Goal: Information Seeking & Learning: Learn about a topic

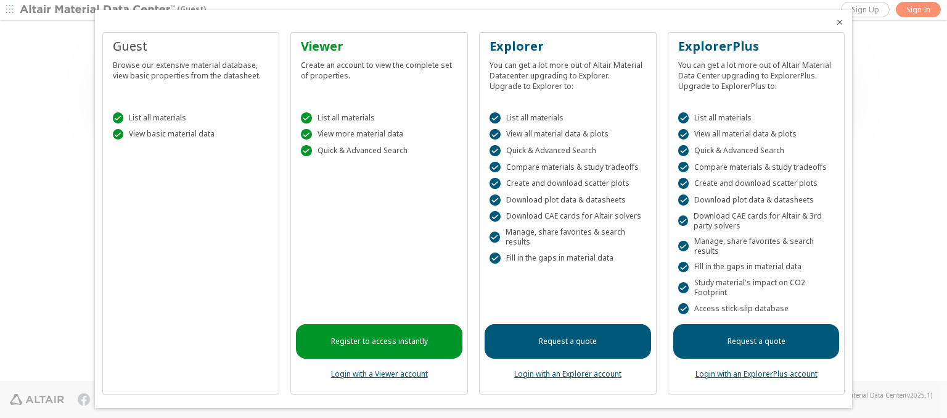
click at [835, 22] on icon "Close" at bounding box center [840, 22] width 10 height 10
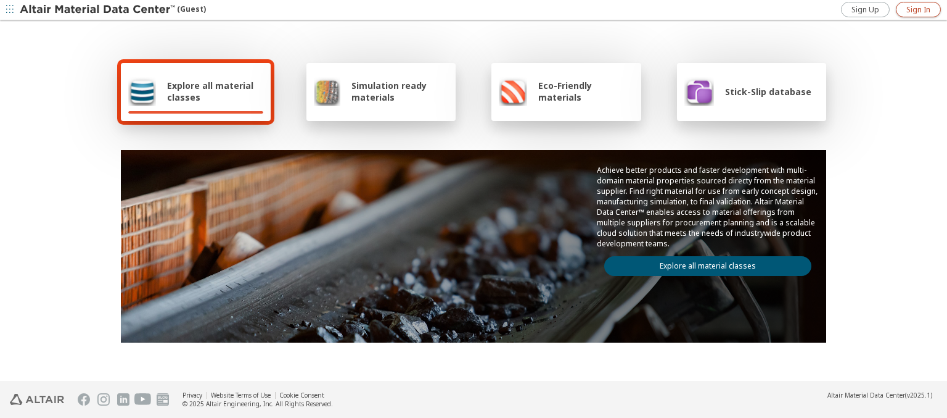
click at [918, 9] on span "Sign In" at bounding box center [919, 10] width 24 height 10
click at [98, 10] on img at bounding box center [98, 10] width 157 height 12
click at [210, 91] on span "Explore all material classes" at bounding box center [215, 91] width 96 height 23
click at [703, 263] on link "Explore all material classes" at bounding box center [707, 266] width 207 height 20
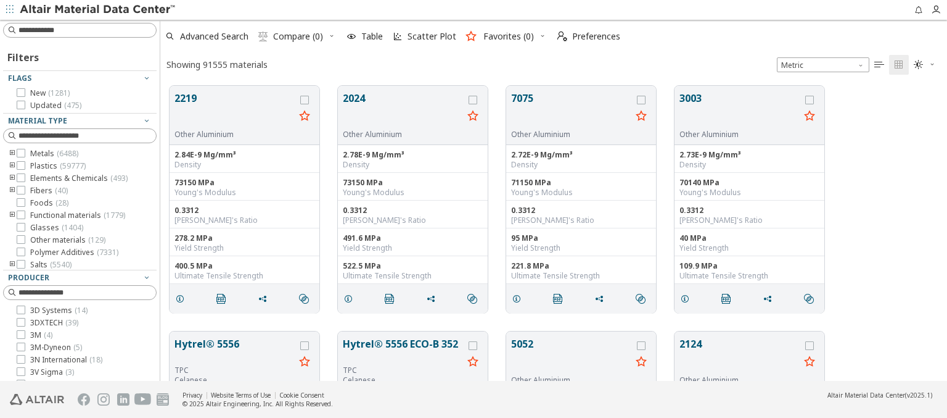
scroll to position [295, 777]
click at [423, 36] on span "Scatter Plot" at bounding box center [432, 36] width 49 height 9
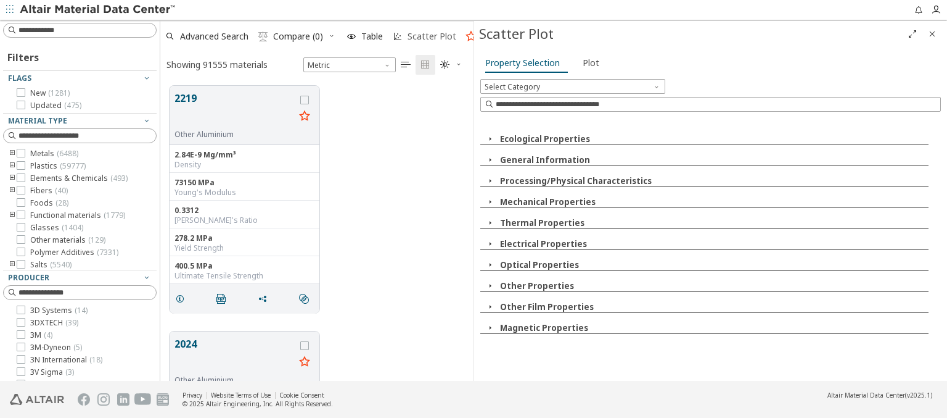
scroll to position [295, 303]
click at [490, 138] on icon "button" at bounding box center [490, 139] width 10 height 10
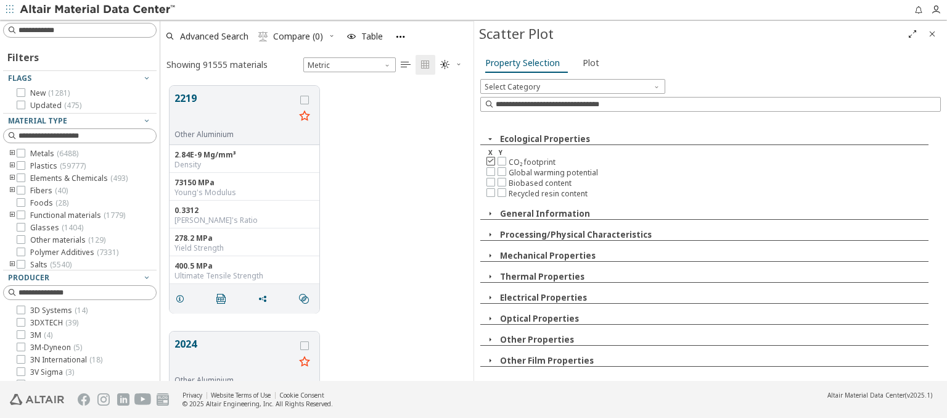
click at [490, 160] on icon at bounding box center [491, 160] width 9 height 9
click at [501, 170] on icon at bounding box center [502, 171] width 9 height 9
click at [588, 62] on span "Plot" at bounding box center [591, 63] width 17 height 20
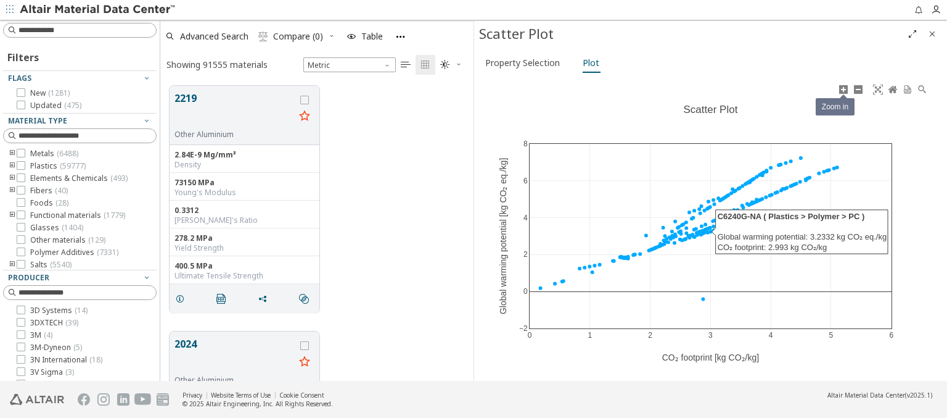
click at [843, 89] on icon at bounding box center [844, 90] width 10 height 10
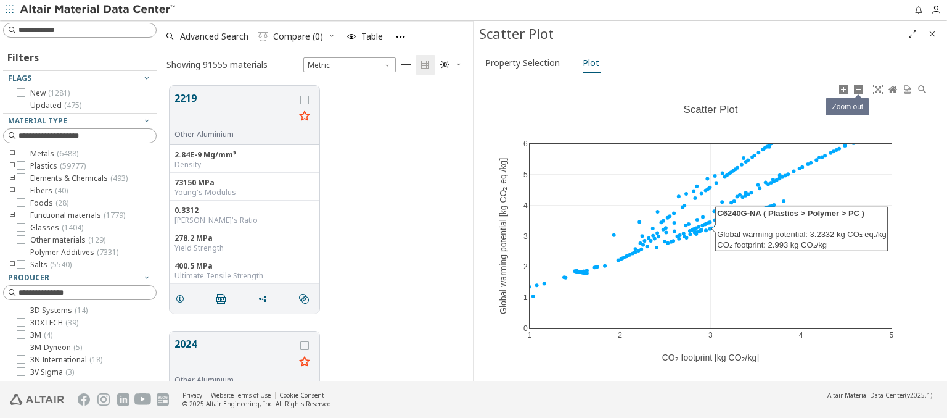
click at [858, 89] on icon at bounding box center [859, 90] width 10 height 10
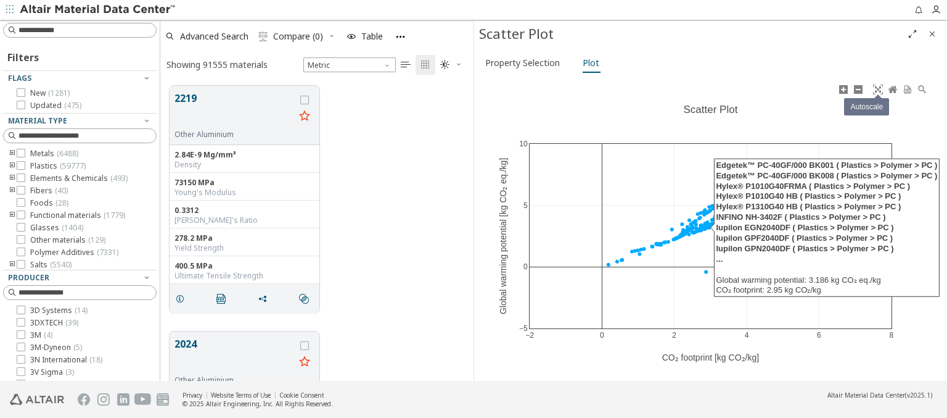
click at [878, 89] on icon at bounding box center [878, 90] width 10 height 10
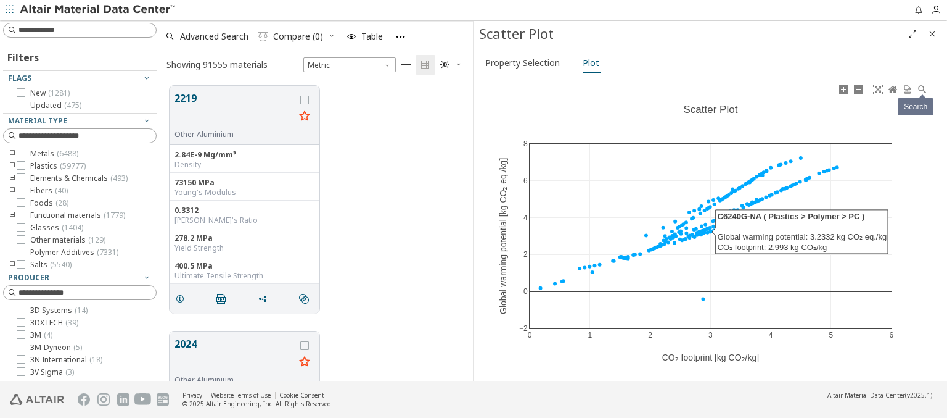
click at [922, 89] on icon at bounding box center [923, 90] width 10 height 10
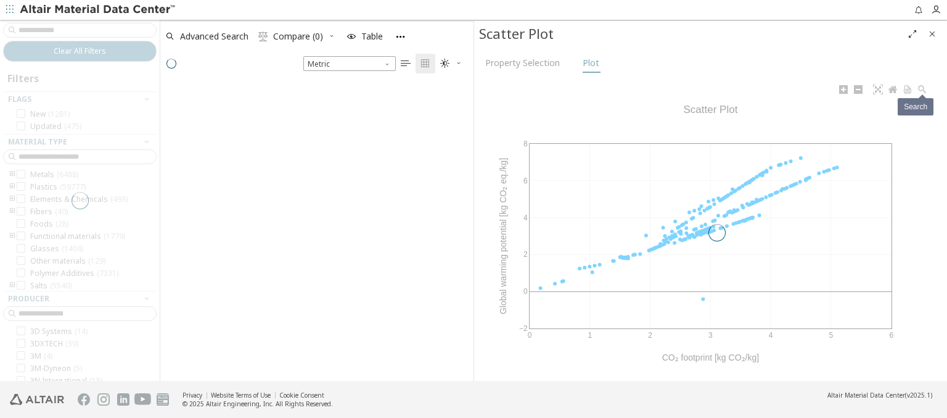
scroll to position [260, 303]
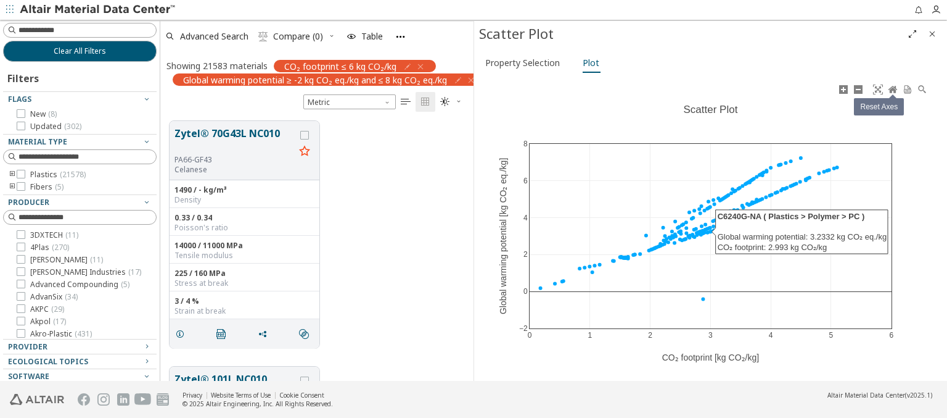
click at [893, 89] on icon at bounding box center [893, 89] width 9 height 7
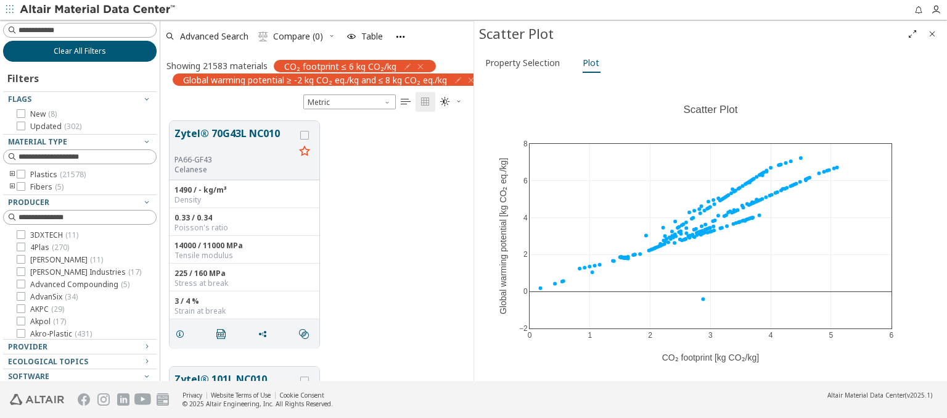
click at [75, 51] on span "Clear All Filters" at bounding box center [80, 51] width 52 height 10
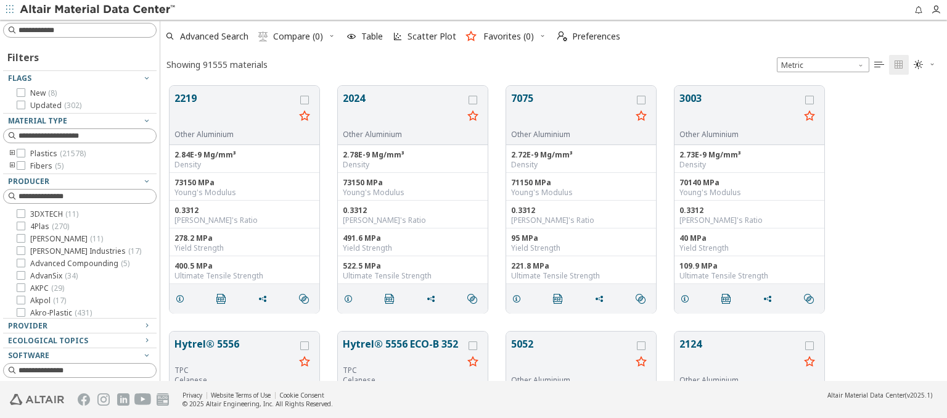
scroll to position [295, 777]
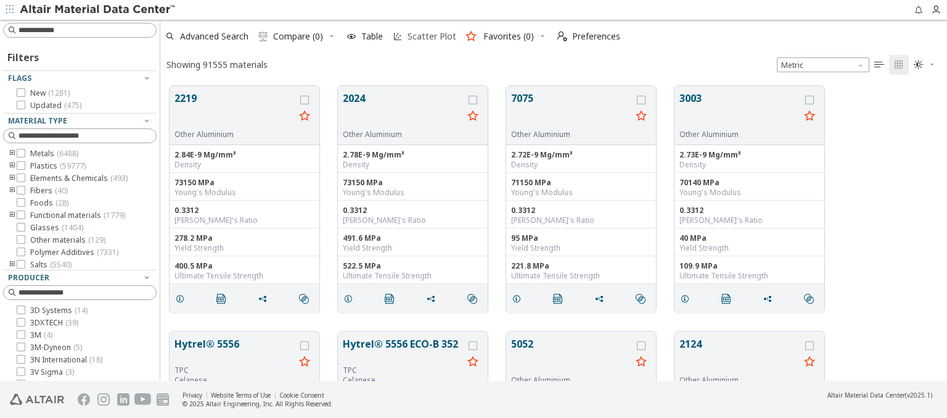
click at [423, 36] on span "Scatter Plot" at bounding box center [432, 36] width 49 height 9
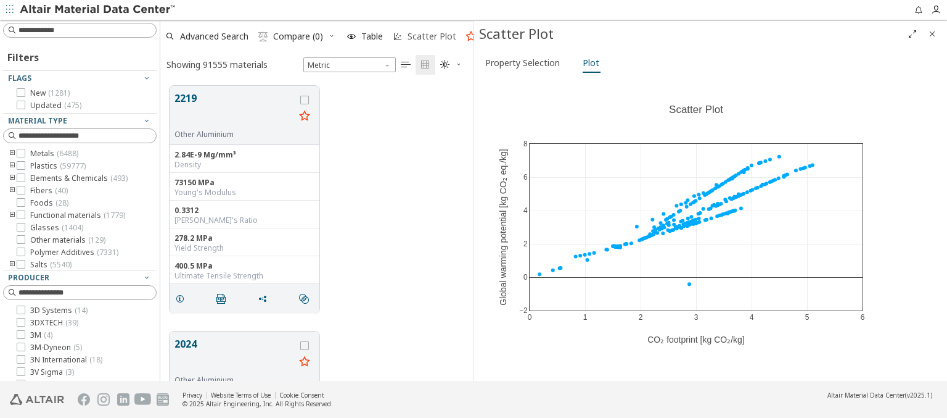
scroll to position [295, 303]
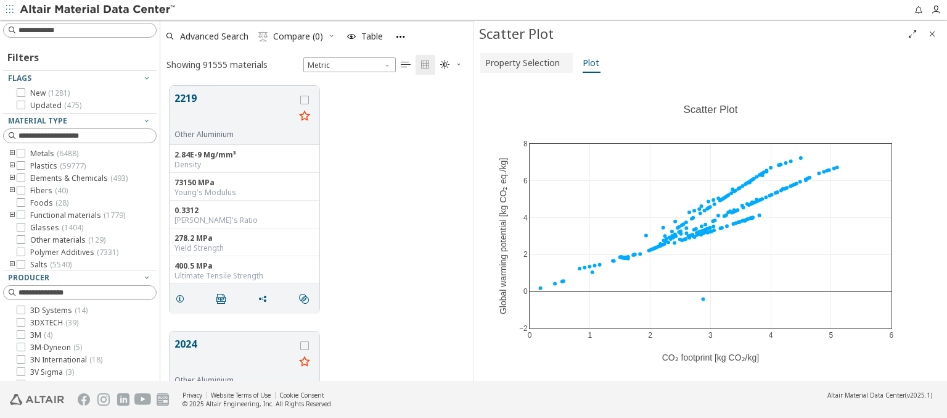
click at [525, 62] on span "Property Selection" at bounding box center [522, 63] width 75 height 20
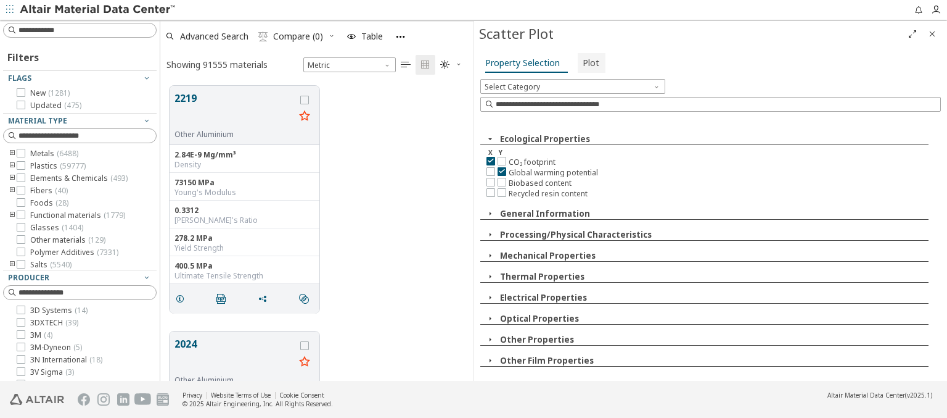
click at [588, 62] on span "Plot" at bounding box center [591, 63] width 17 height 20
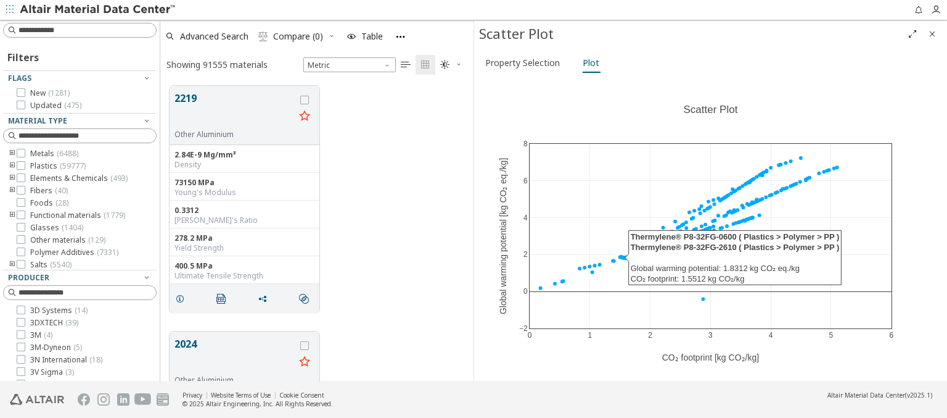
click at [913, 33] on icon "Full Screen" at bounding box center [913, 34] width 10 height 10
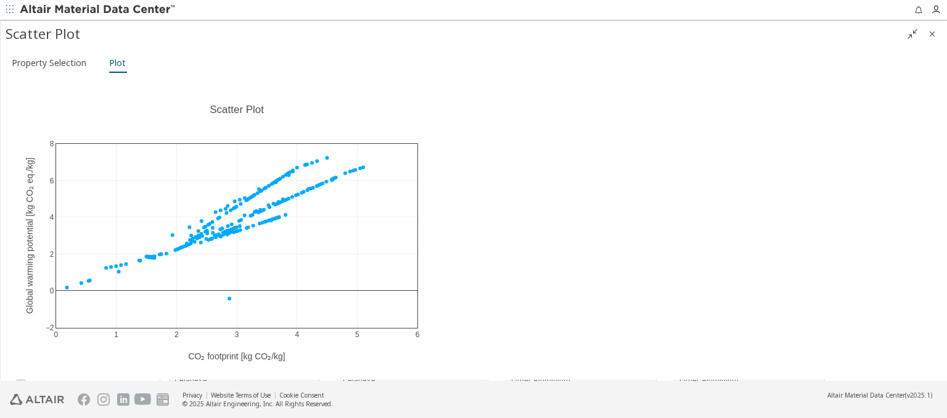
scroll to position [295, 777]
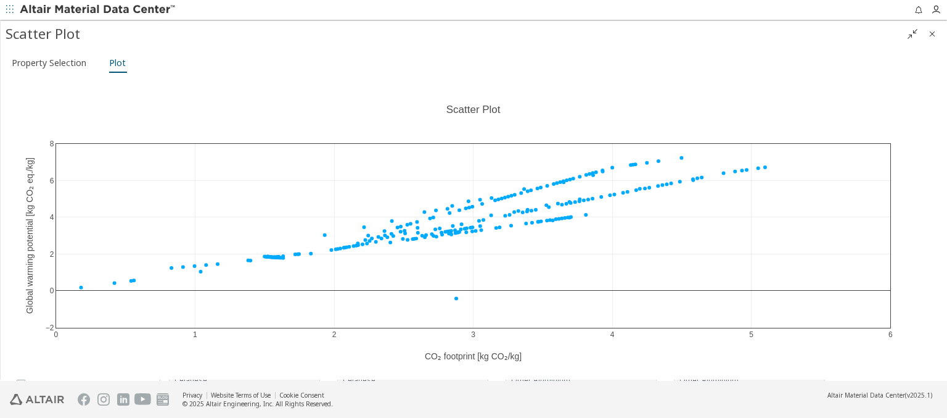
click at [913, 33] on icon "" at bounding box center [913, 34] width 10 height 10
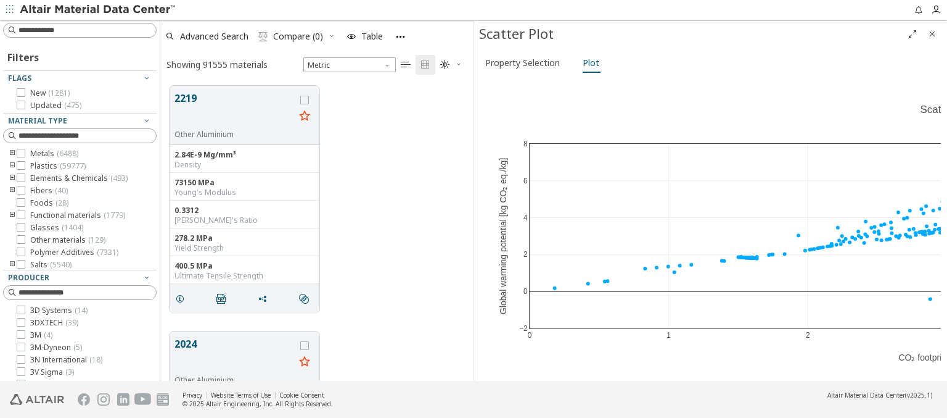
scroll to position [295, 303]
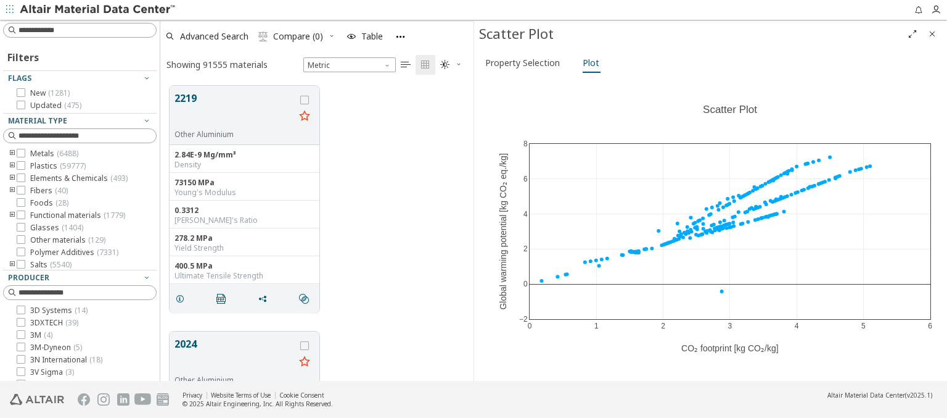
click at [98, 10] on img at bounding box center [98, 10] width 157 height 12
